Goal: Information Seeking & Learning: Find specific fact

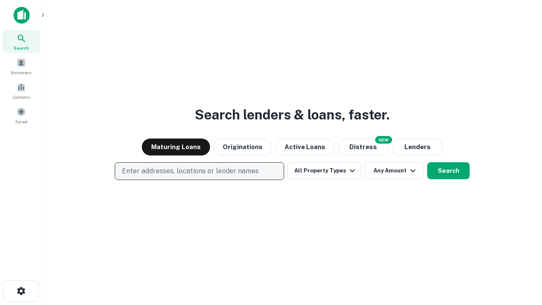
click at [199, 171] on p "Enter addresses, locations or lender names" at bounding box center [190, 171] width 137 height 10
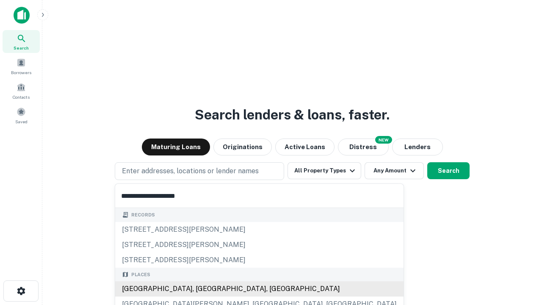
click at [202, 289] on div "Santa Monica, CA, USA" at bounding box center [259, 288] width 288 height 15
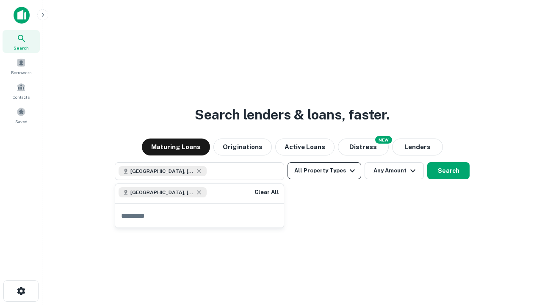
click at [324, 171] on button "All Property Types" at bounding box center [325, 170] width 74 height 17
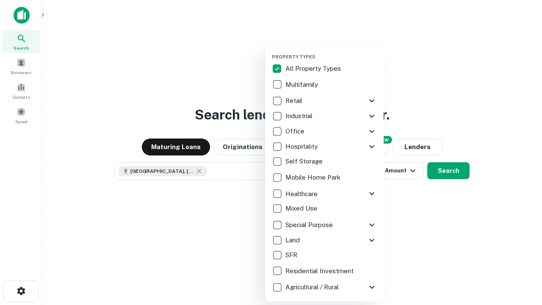
click at [331, 51] on button "button" at bounding box center [331, 51] width 119 height 0
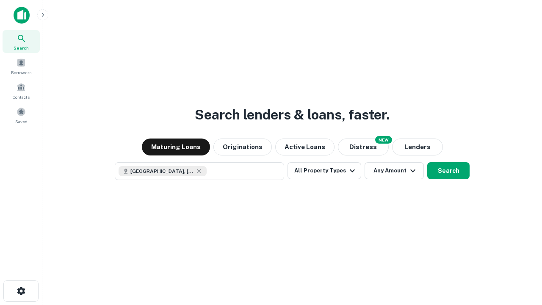
scroll to position [14, 0]
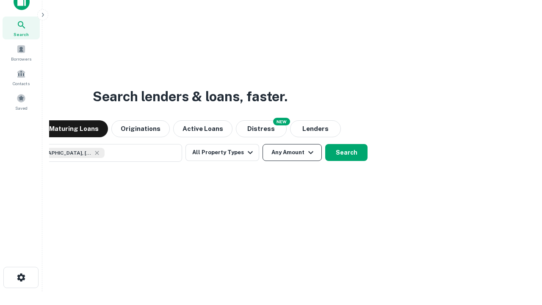
click at [263, 144] on button "Any Amount" at bounding box center [292, 152] width 59 height 17
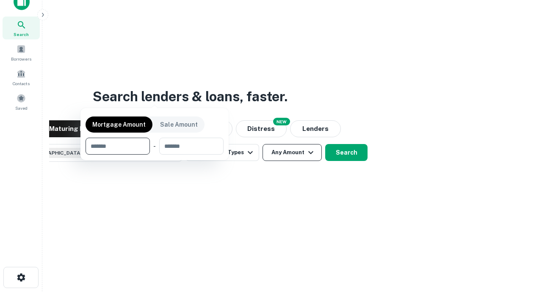
scroll to position [61, 240]
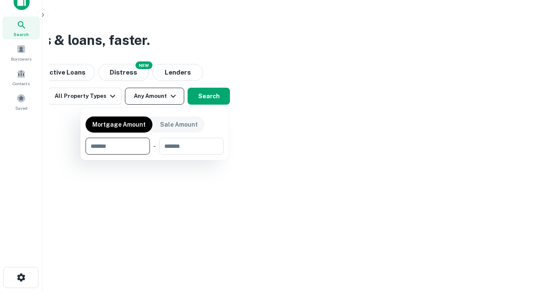
type input "*******"
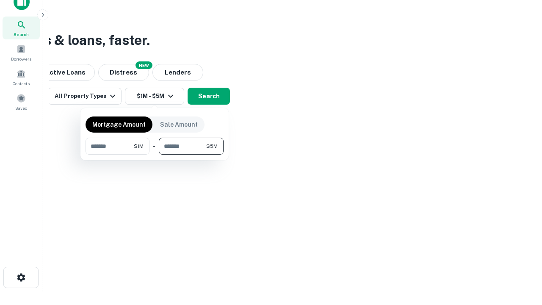
type input "*******"
click at [155, 155] on button "button" at bounding box center [155, 155] width 138 height 0
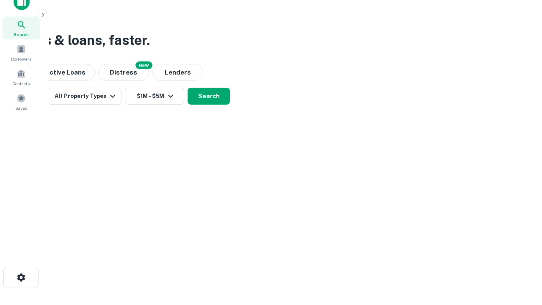
scroll to position [14, 0]
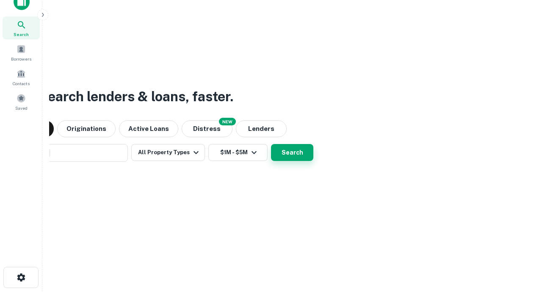
click at [271, 144] on button "Search" at bounding box center [292, 152] width 42 height 17
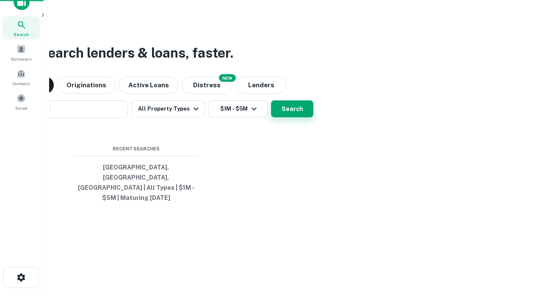
scroll to position [28, 240]
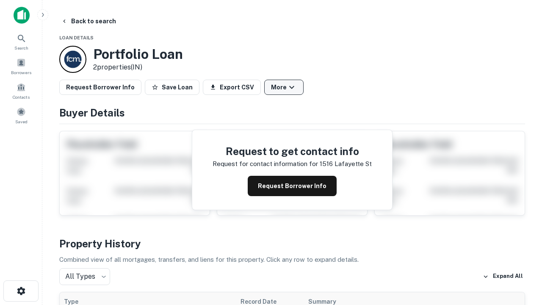
click at [284, 87] on button "More" at bounding box center [283, 87] width 39 height 15
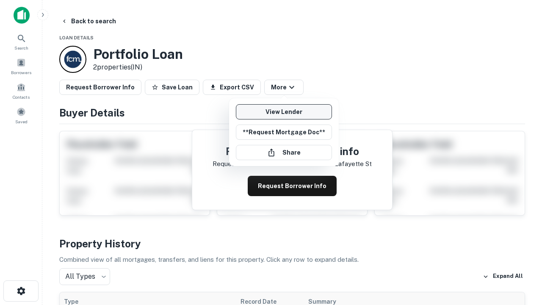
click at [284, 112] on link "View Lender" at bounding box center [284, 111] width 96 height 15
